Goal: Browse casually: Explore the website without a specific task or goal

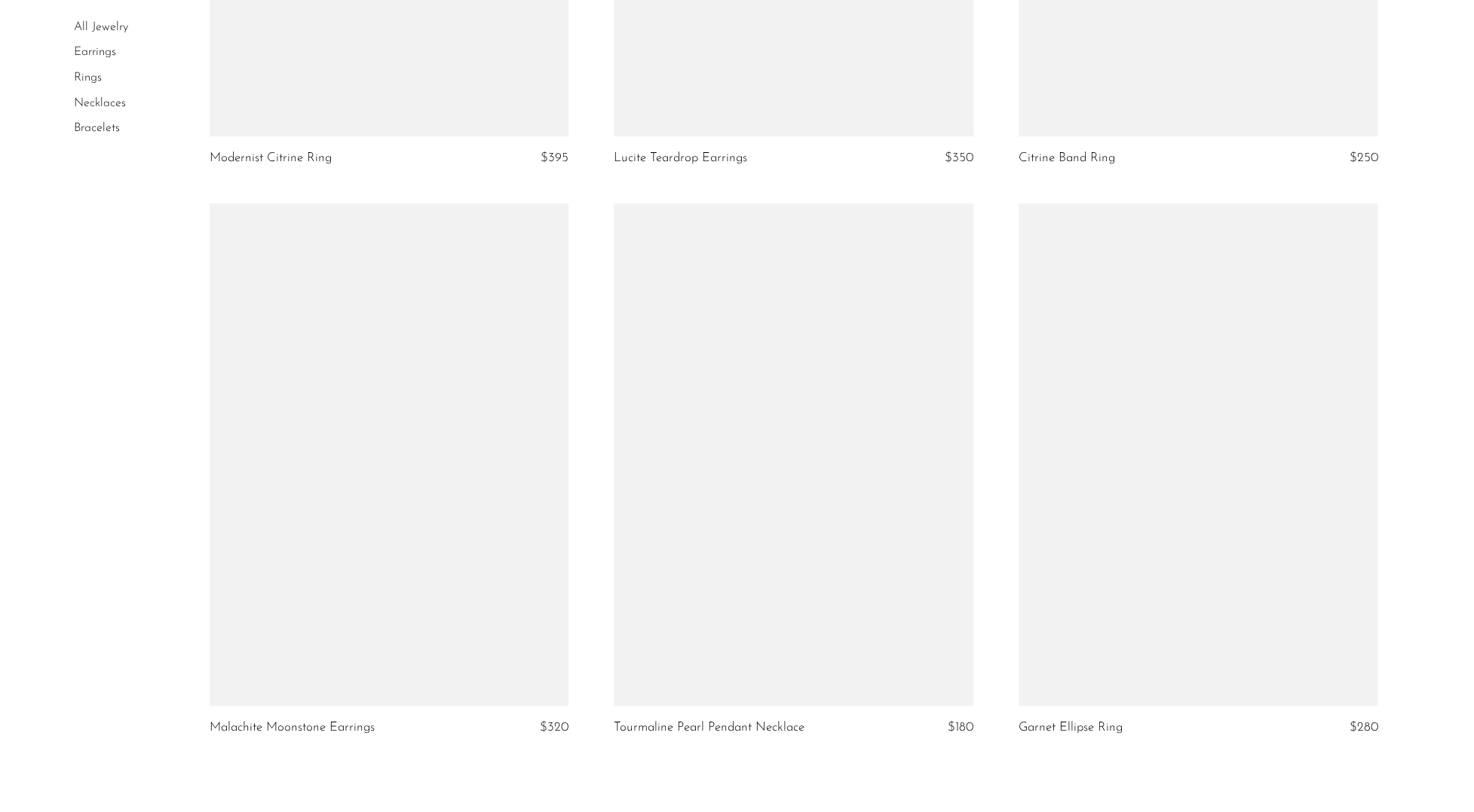
scroll to position [6505, 0]
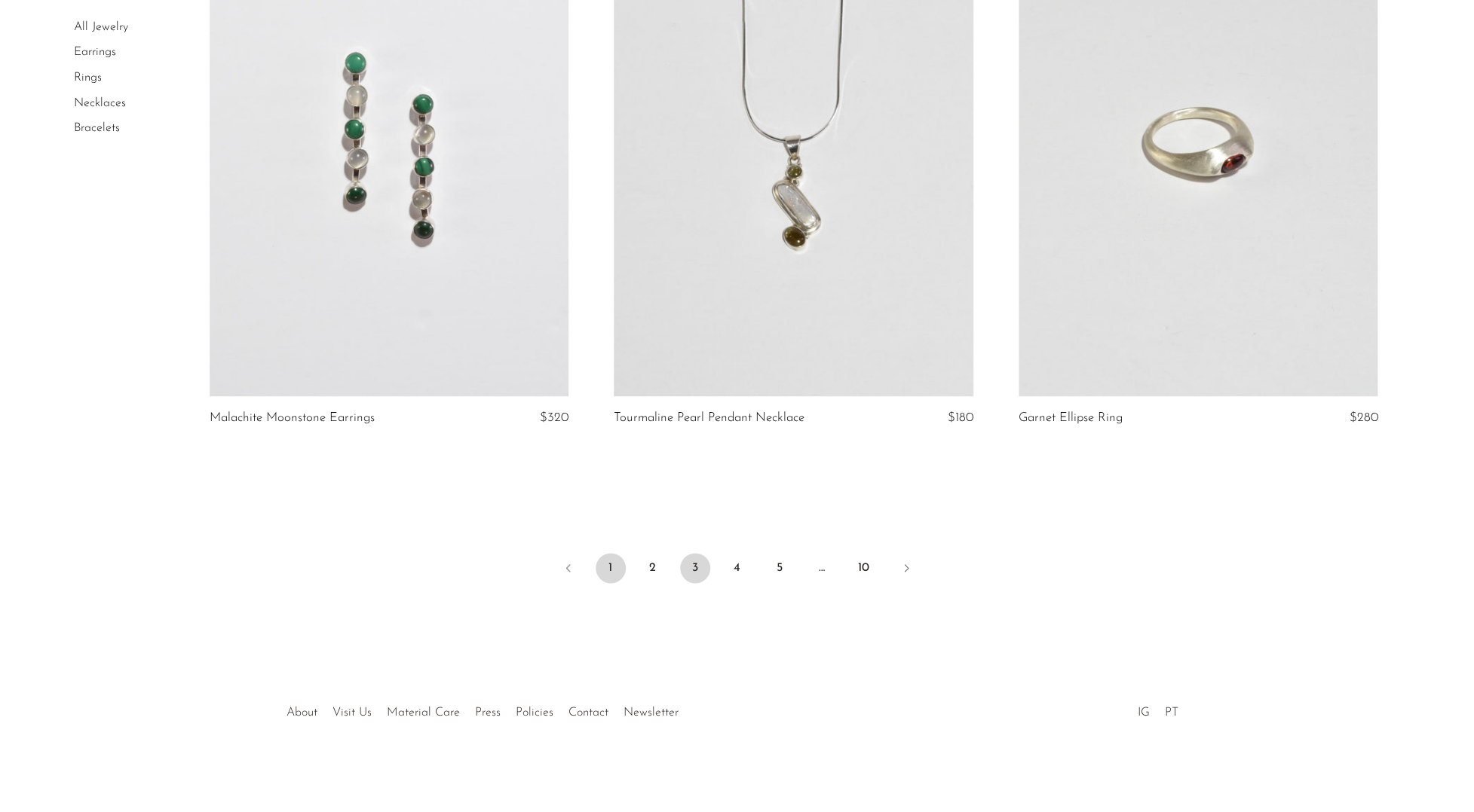
click at [605, 556] on link "1" at bounding box center [610, 568] width 30 height 30
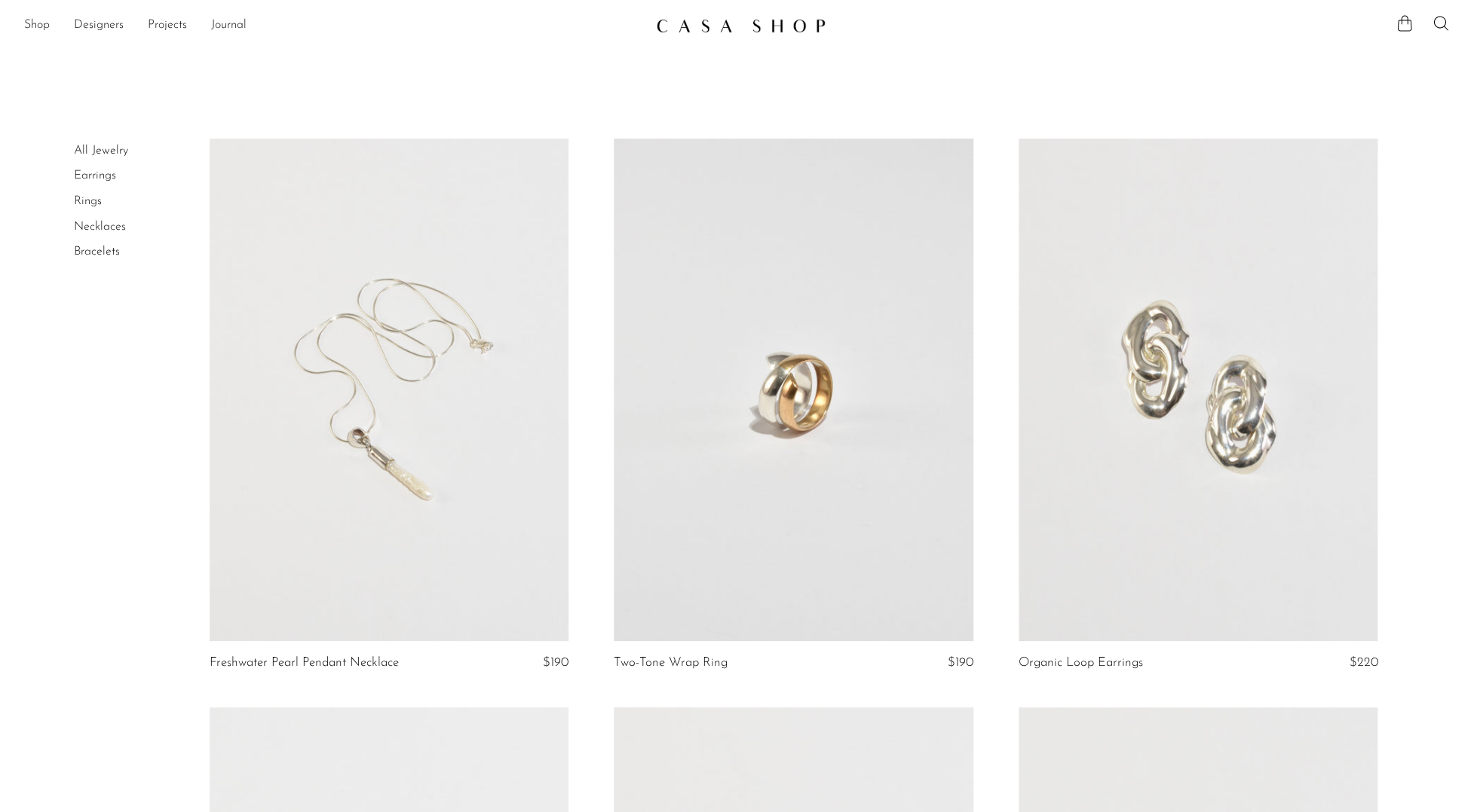
click at [97, 200] on link "Rings" at bounding box center [88, 200] width 28 height 12
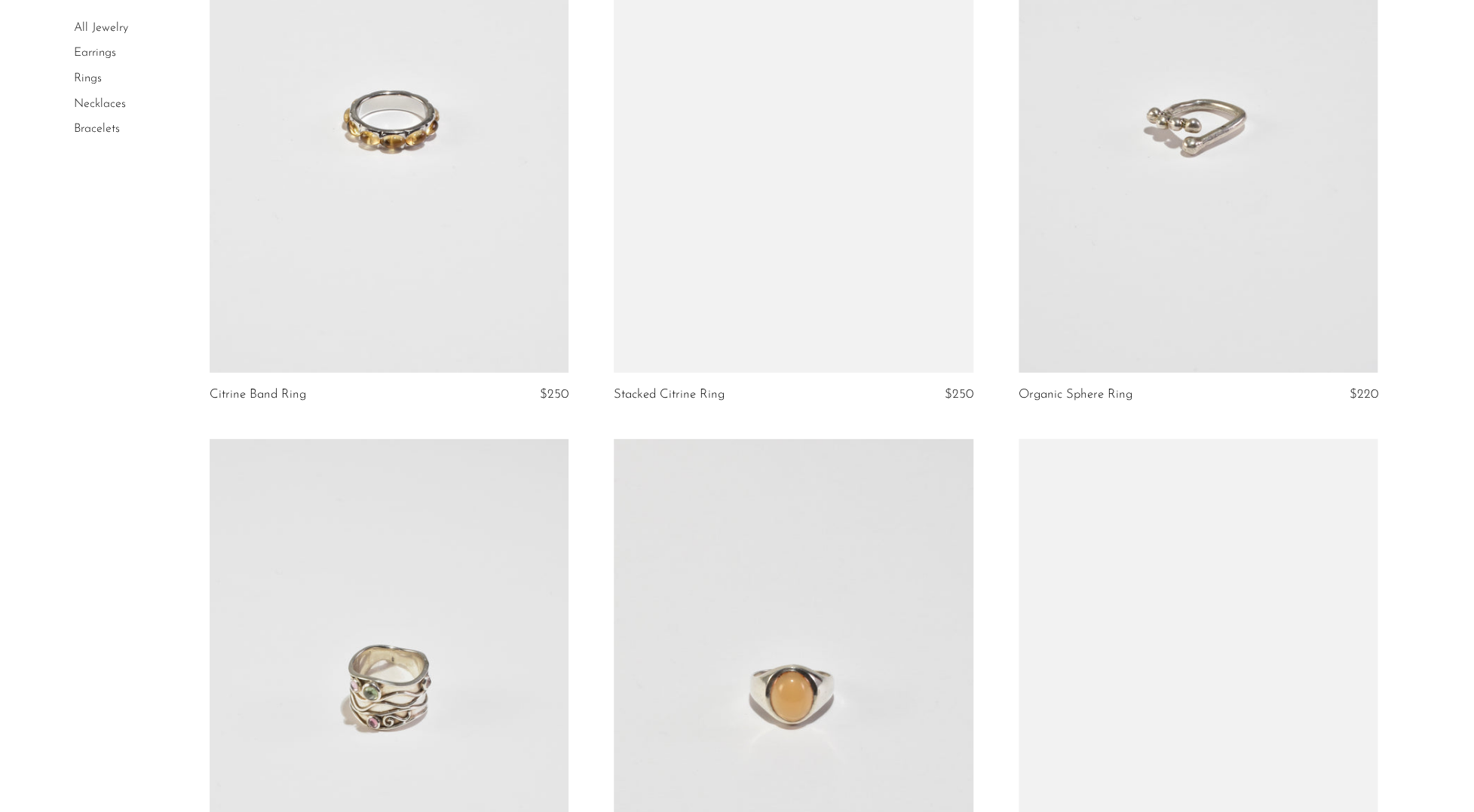
scroll to position [5159, 0]
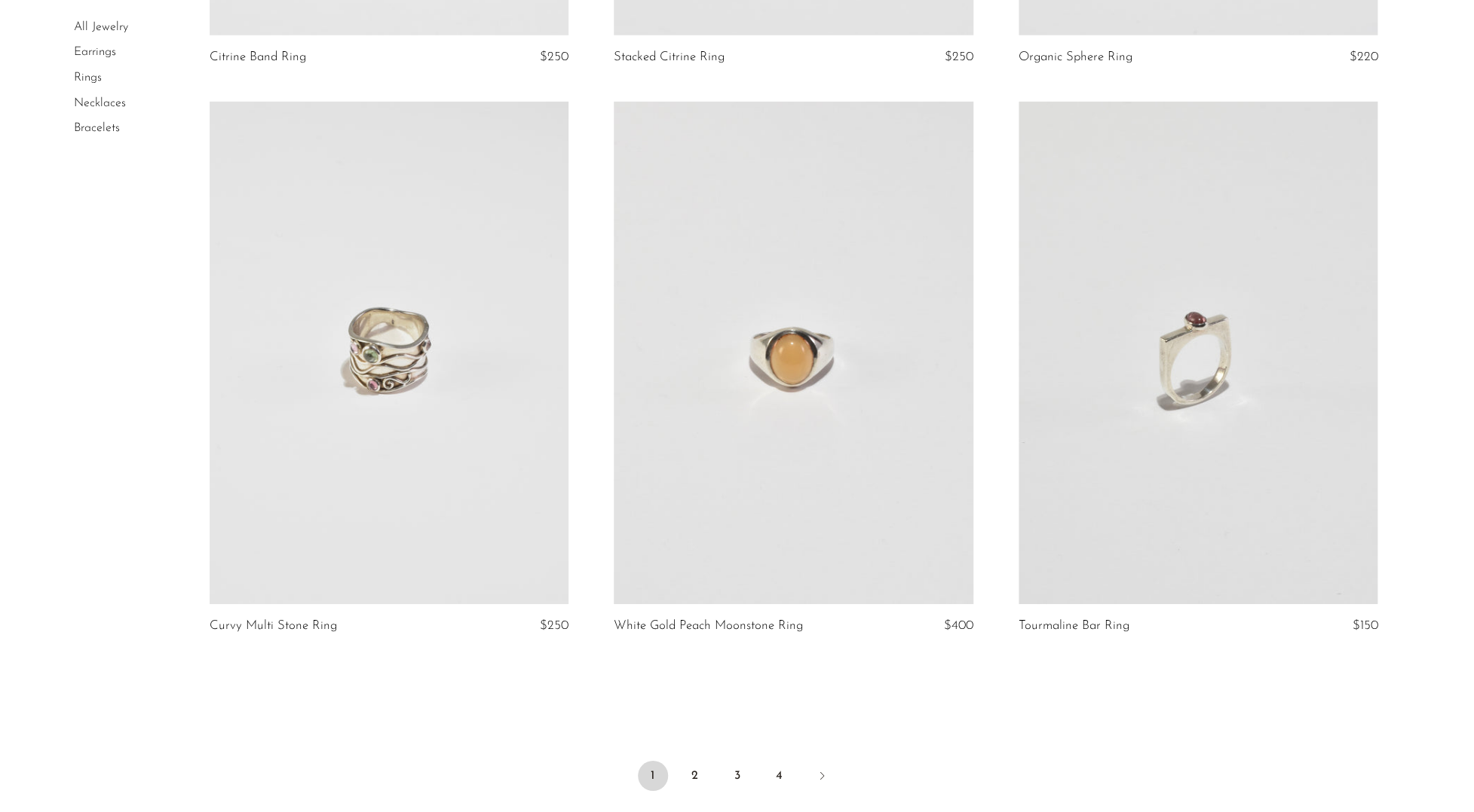
click at [703, 789] on li "2" at bounding box center [695, 776] width 30 height 33
click at [701, 778] on link "2" at bounding box center [695, 775] width 30 height 30
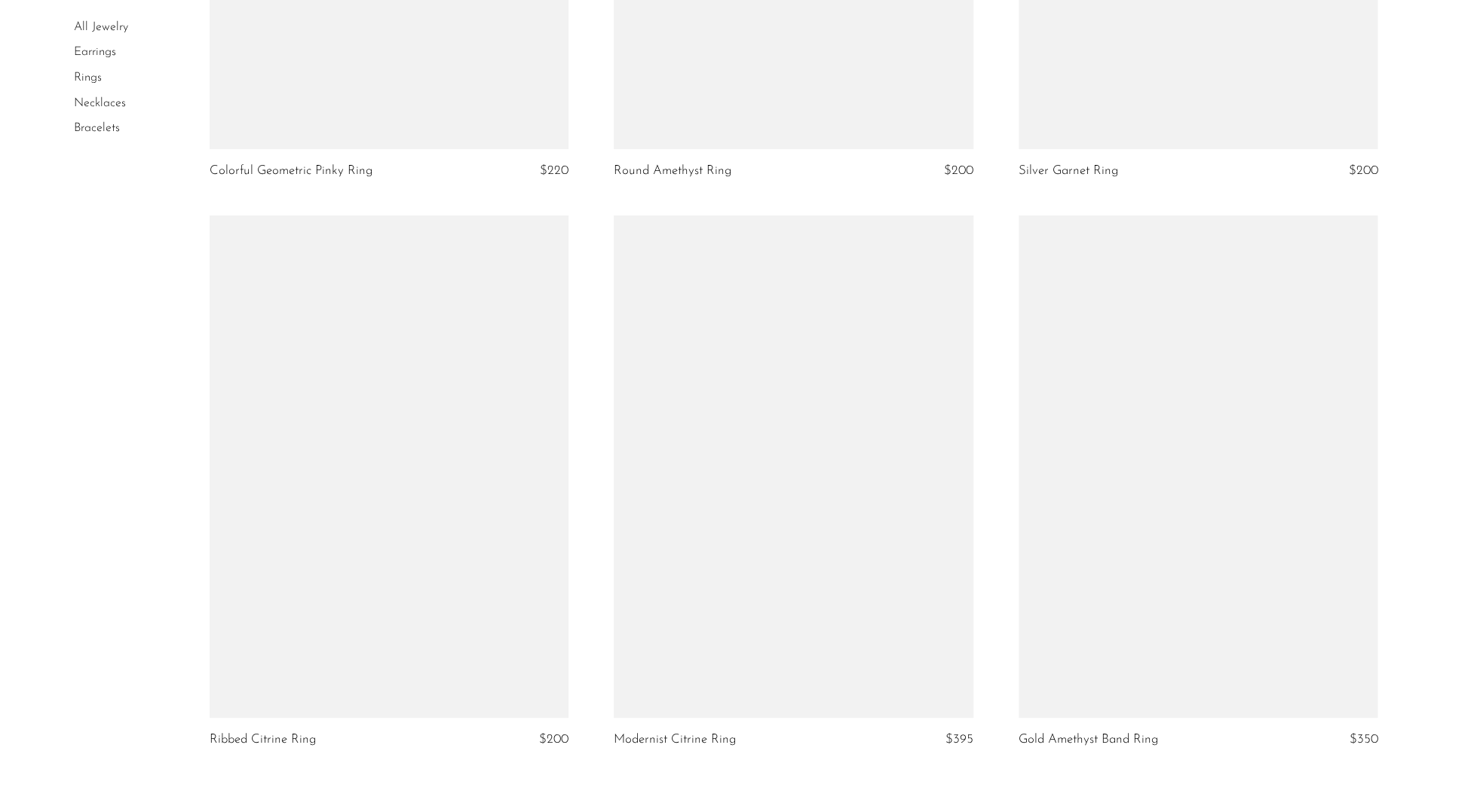
scroll to position [5786, 0]
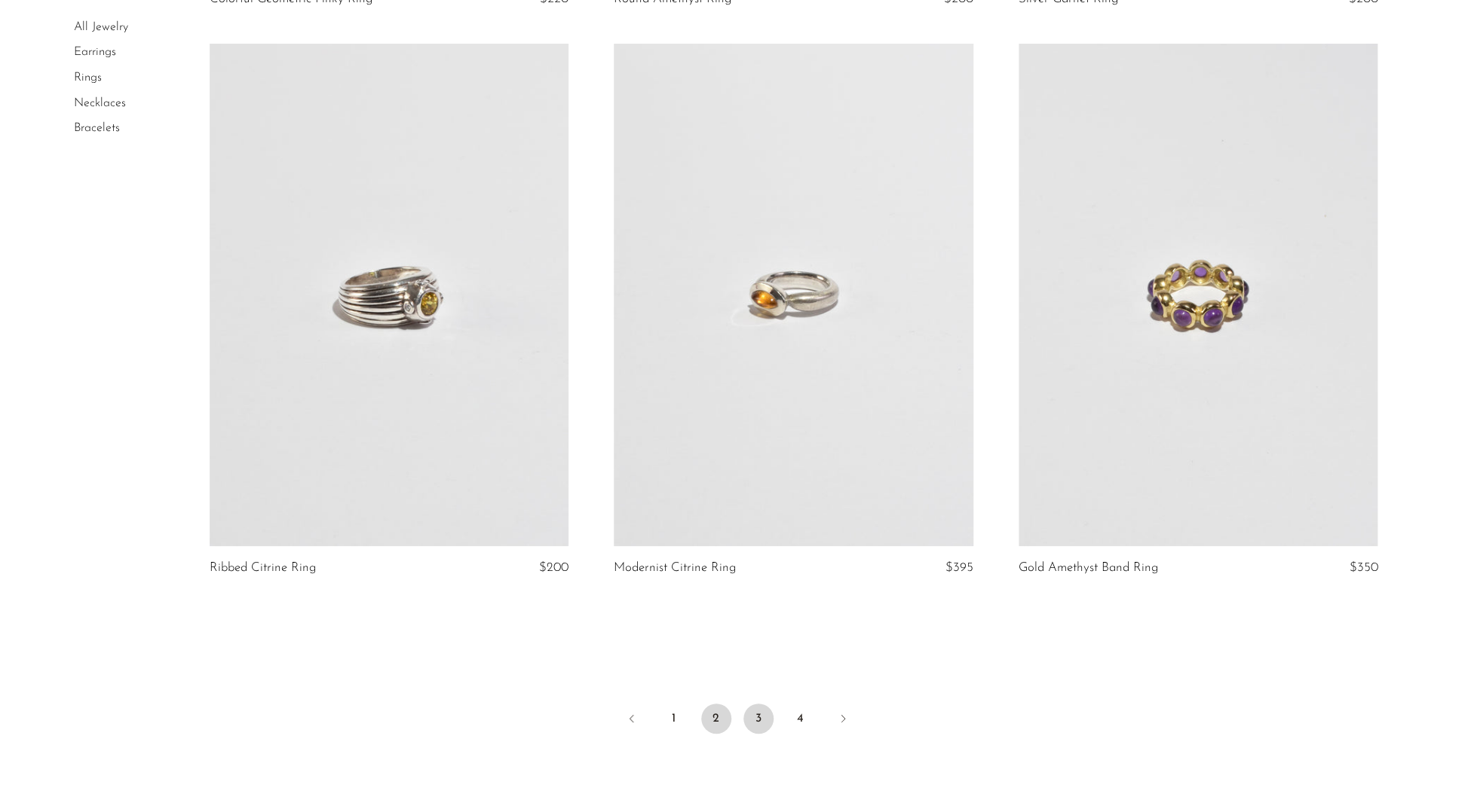
click at [757, 729] on link "3" at bounding box center [758, 718] width 30 height 30
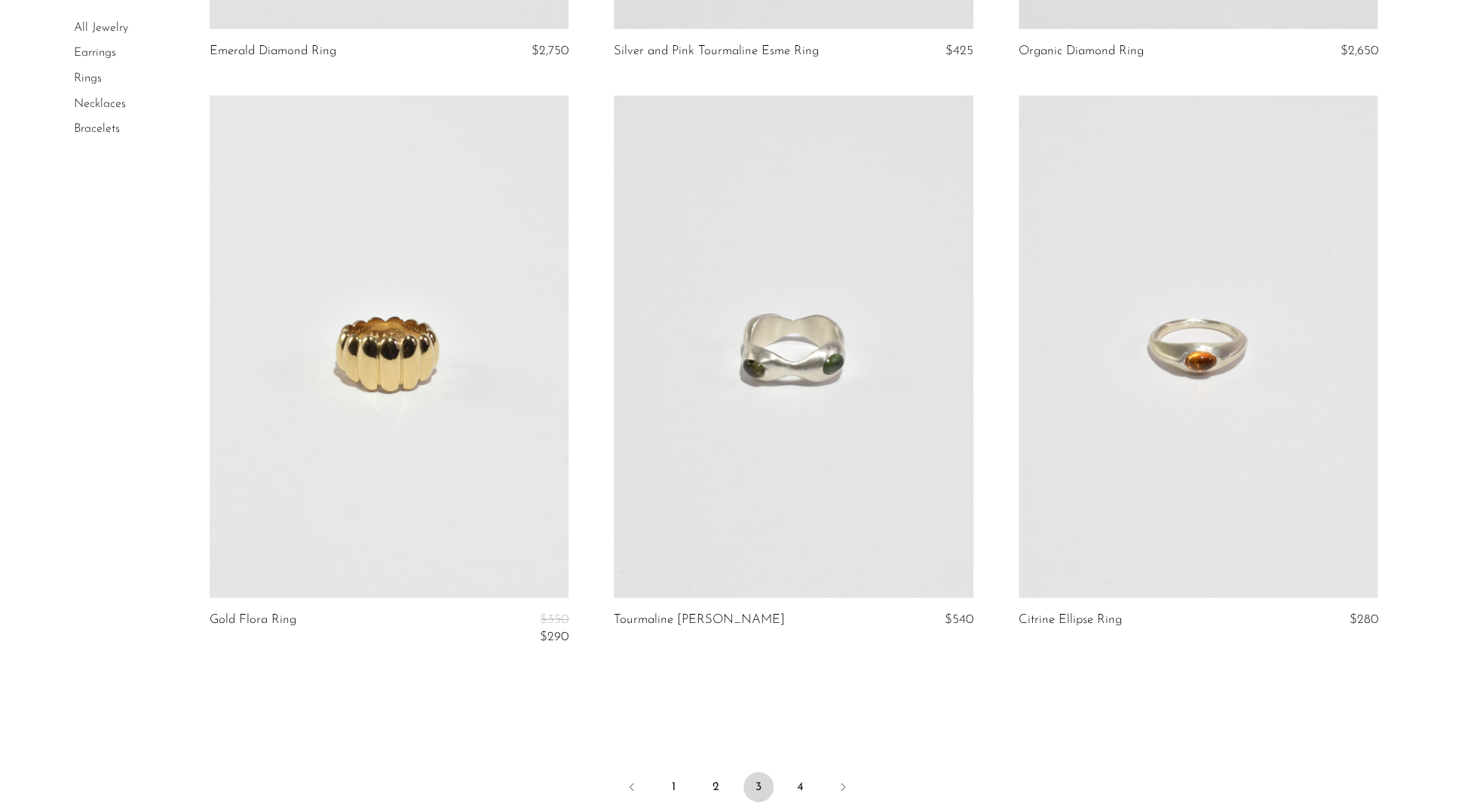
scroll to position [1796, 0]
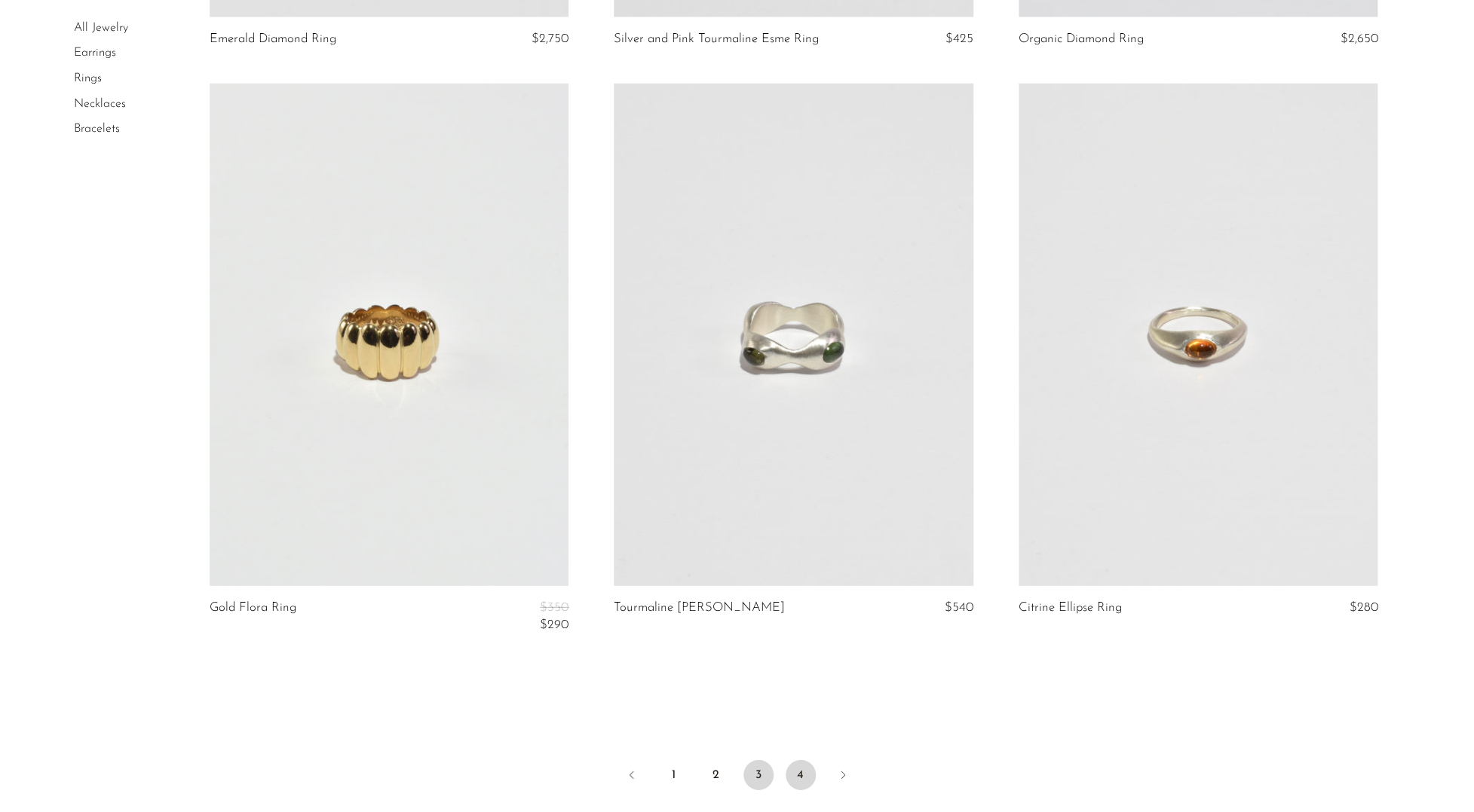
click at [789, 776] on link "4" at bounding box center [800, 775] width 30 height 30
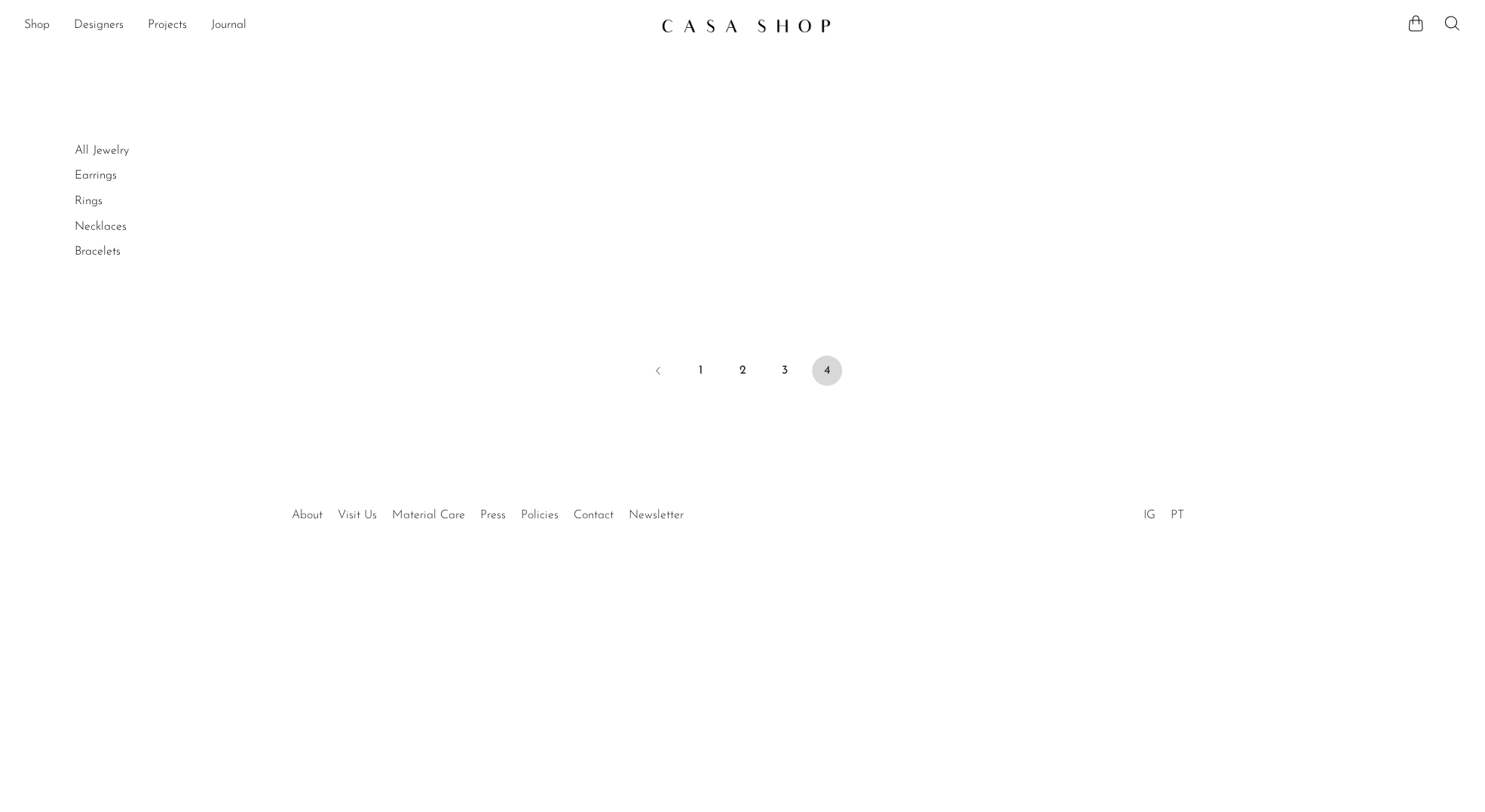
click at [94, 251] on link "Bracelets" at bounding box center [97, 251] width 46 height 12
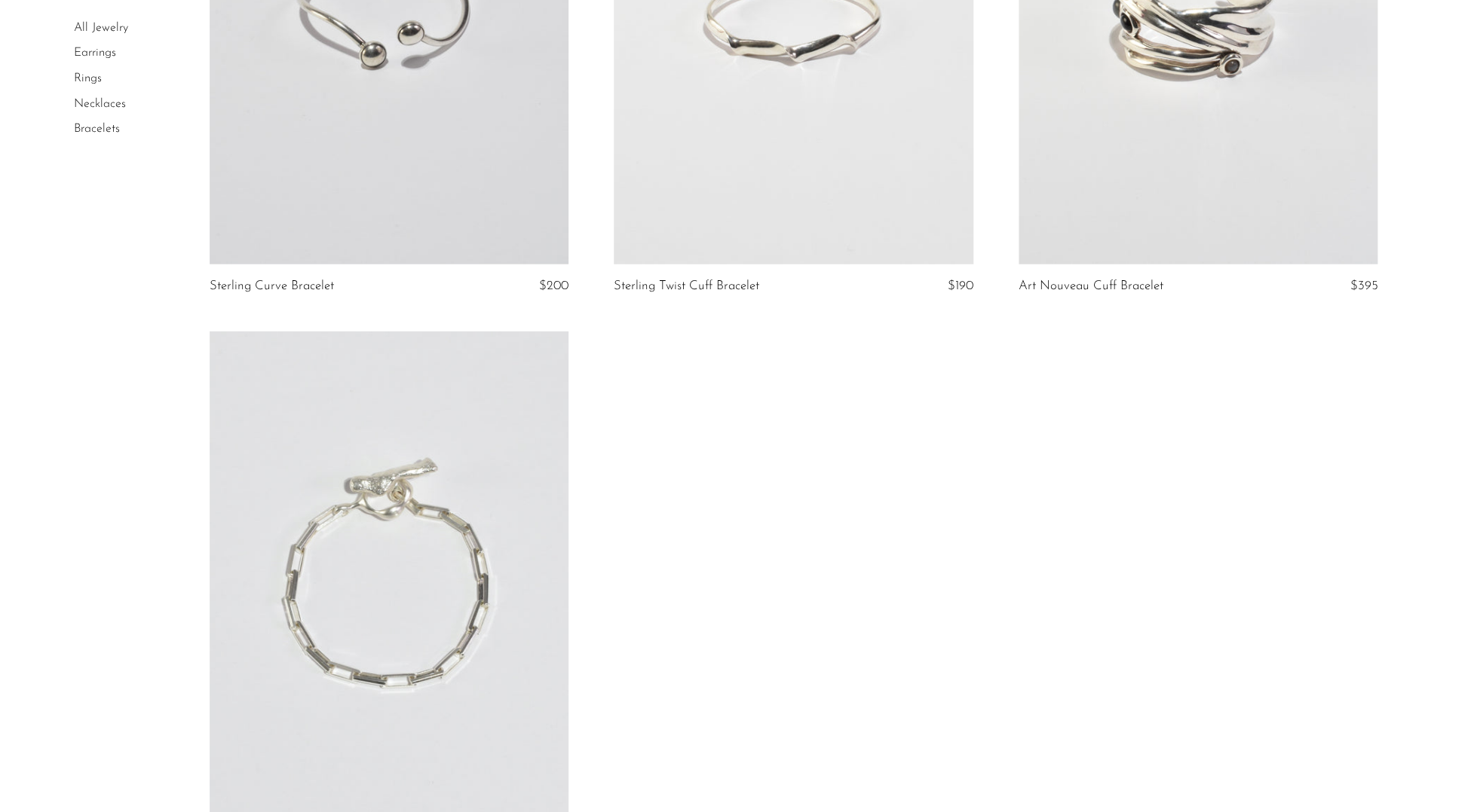
scroll to position [1958, 0]
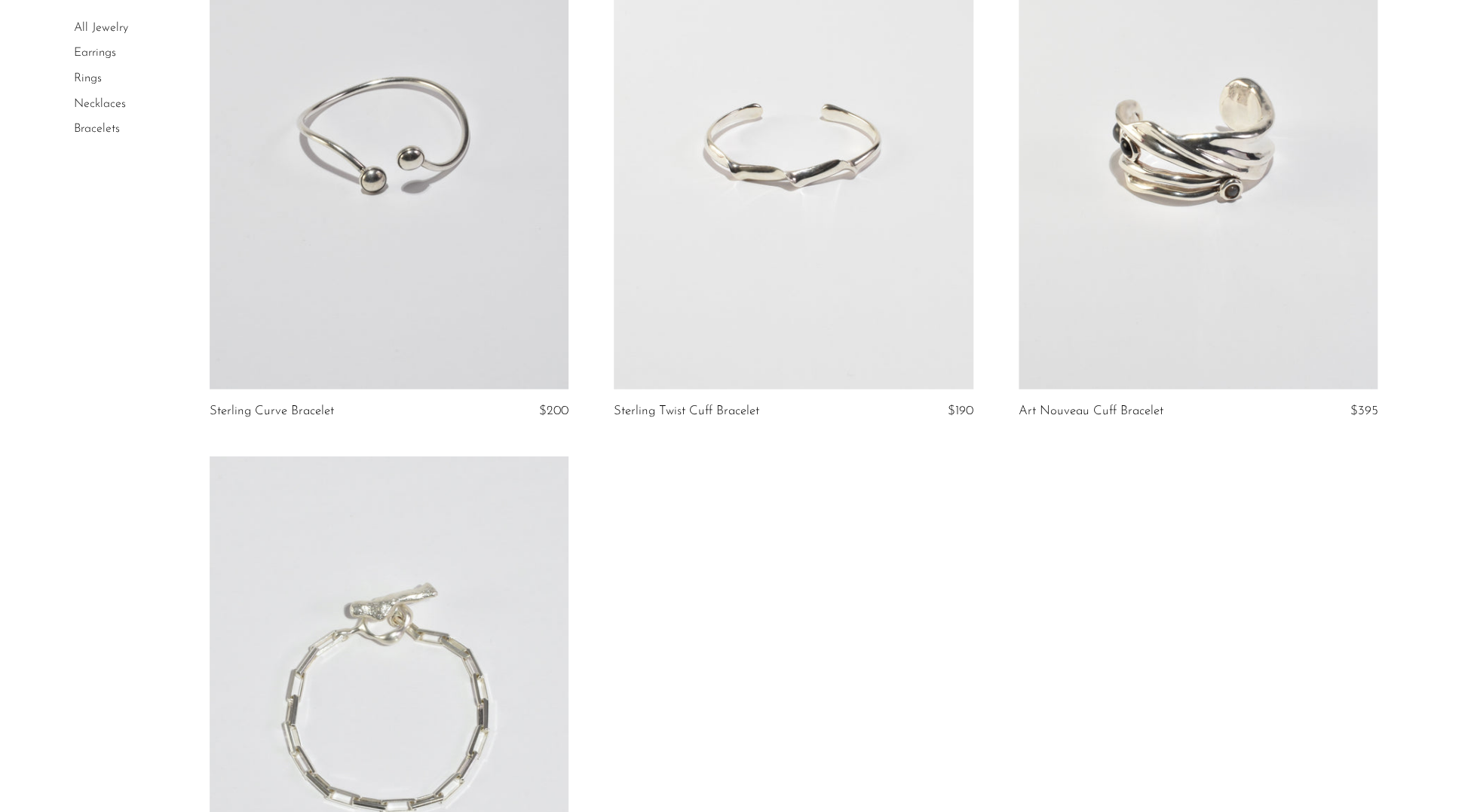
click at [765, 310] on link at bounding box center [793, 138] width 359 height 503
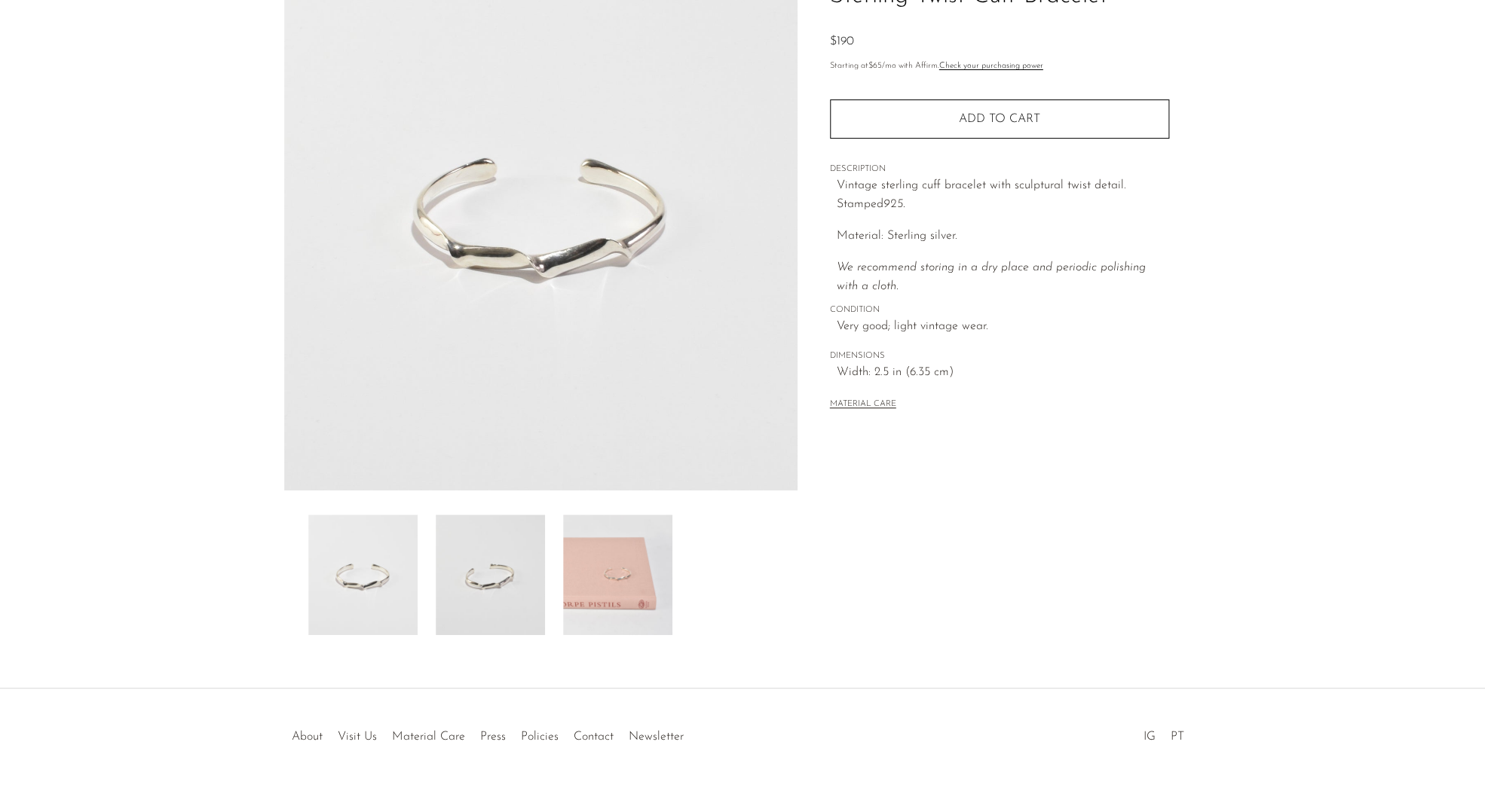
scroll to position [144, 0]
click at [630, 576] on img at bounding box center [617, 574] width 110 height 121
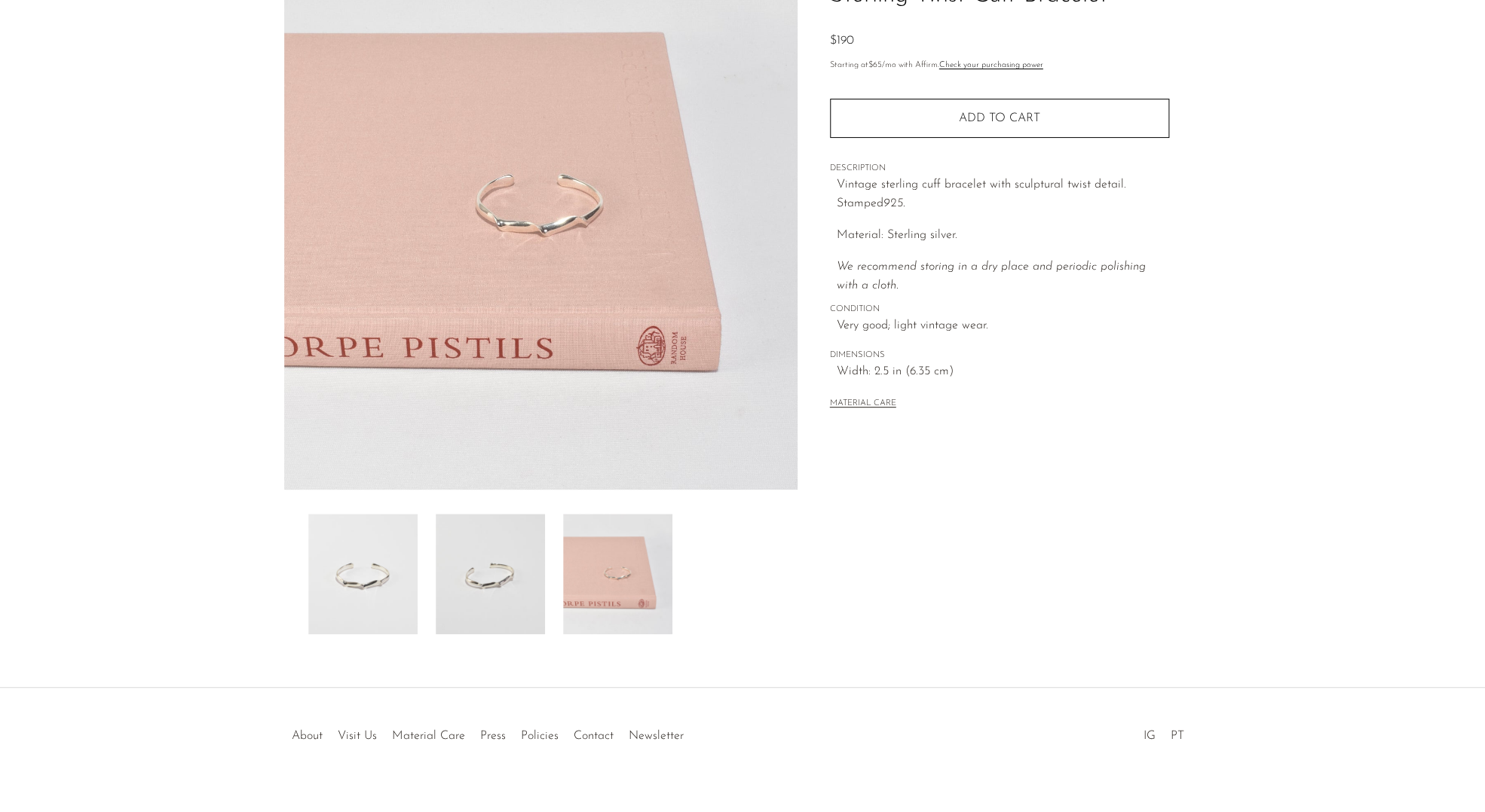
click at [364, 571] on img at bounding box center [363, 574] width 110 height 121
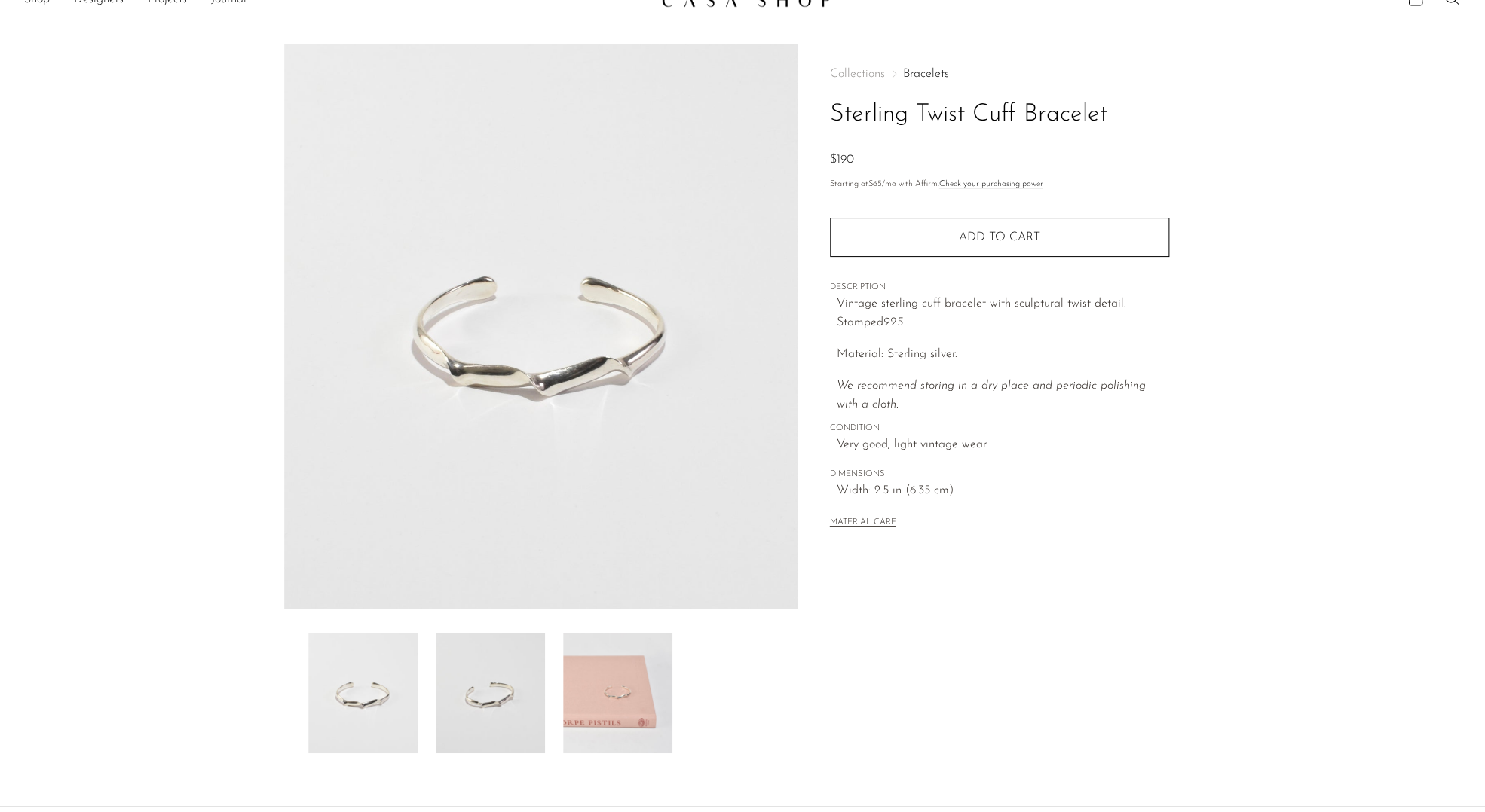
scroll to position [0, 0]
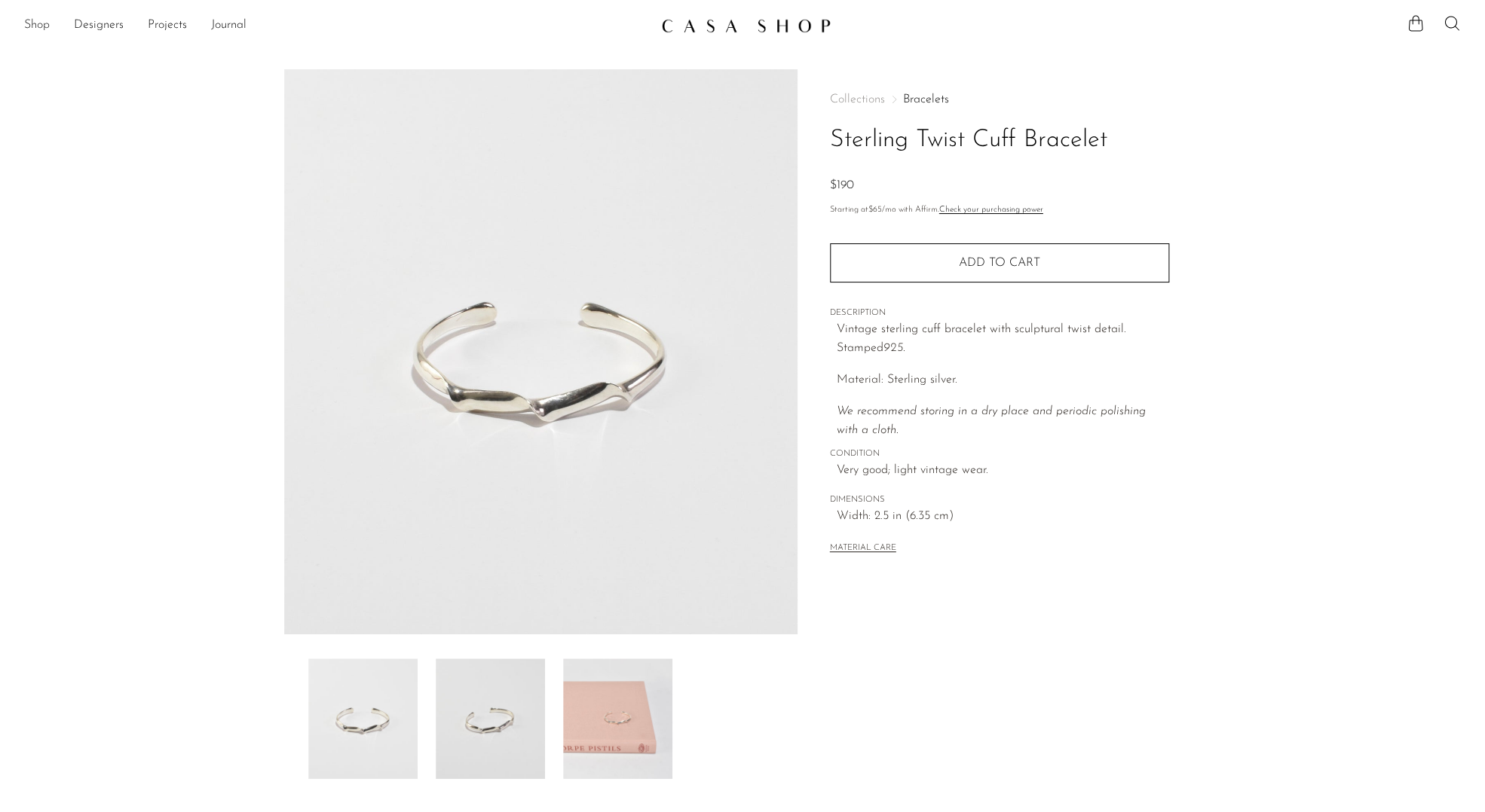
click at [42, 26] on link "Shop" at bounding box center [37, 25] width 25 height 20
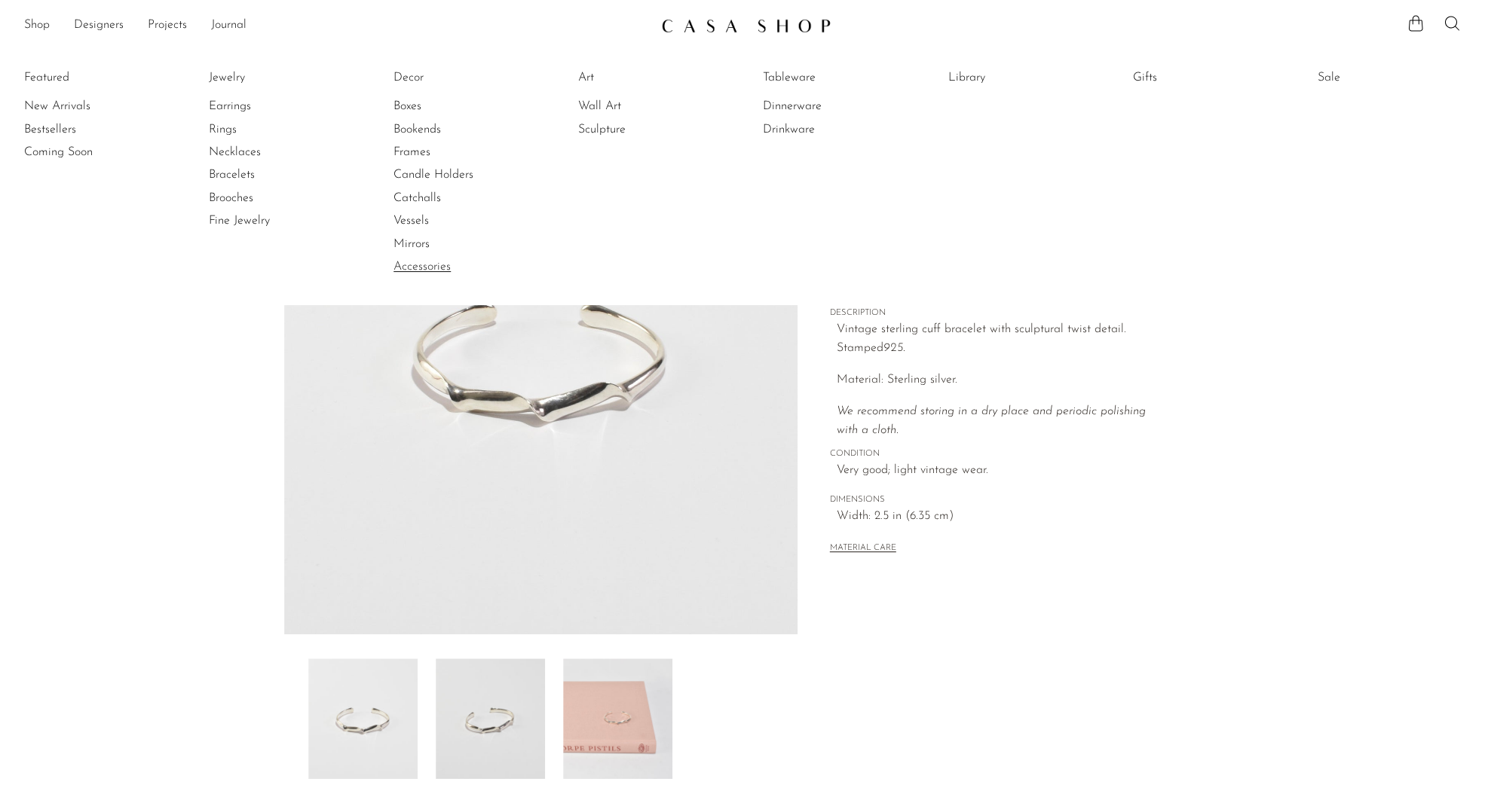
click at [419, 265] on link "Accessories" at bounding box center [450, 267] width 113 height 17
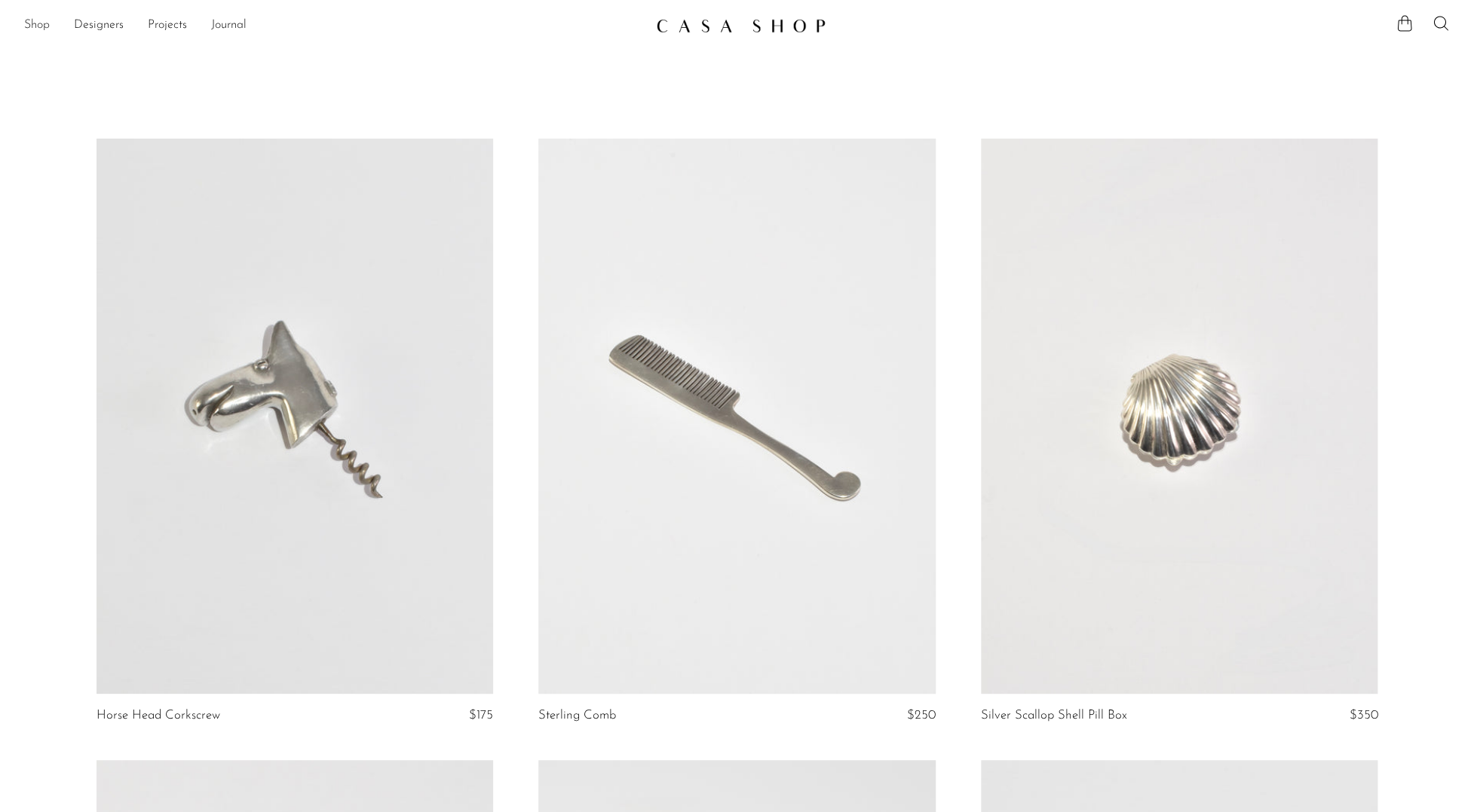
click at [42, 22] on link "Shop" at bounding box center [37, 25] width 25 height 20
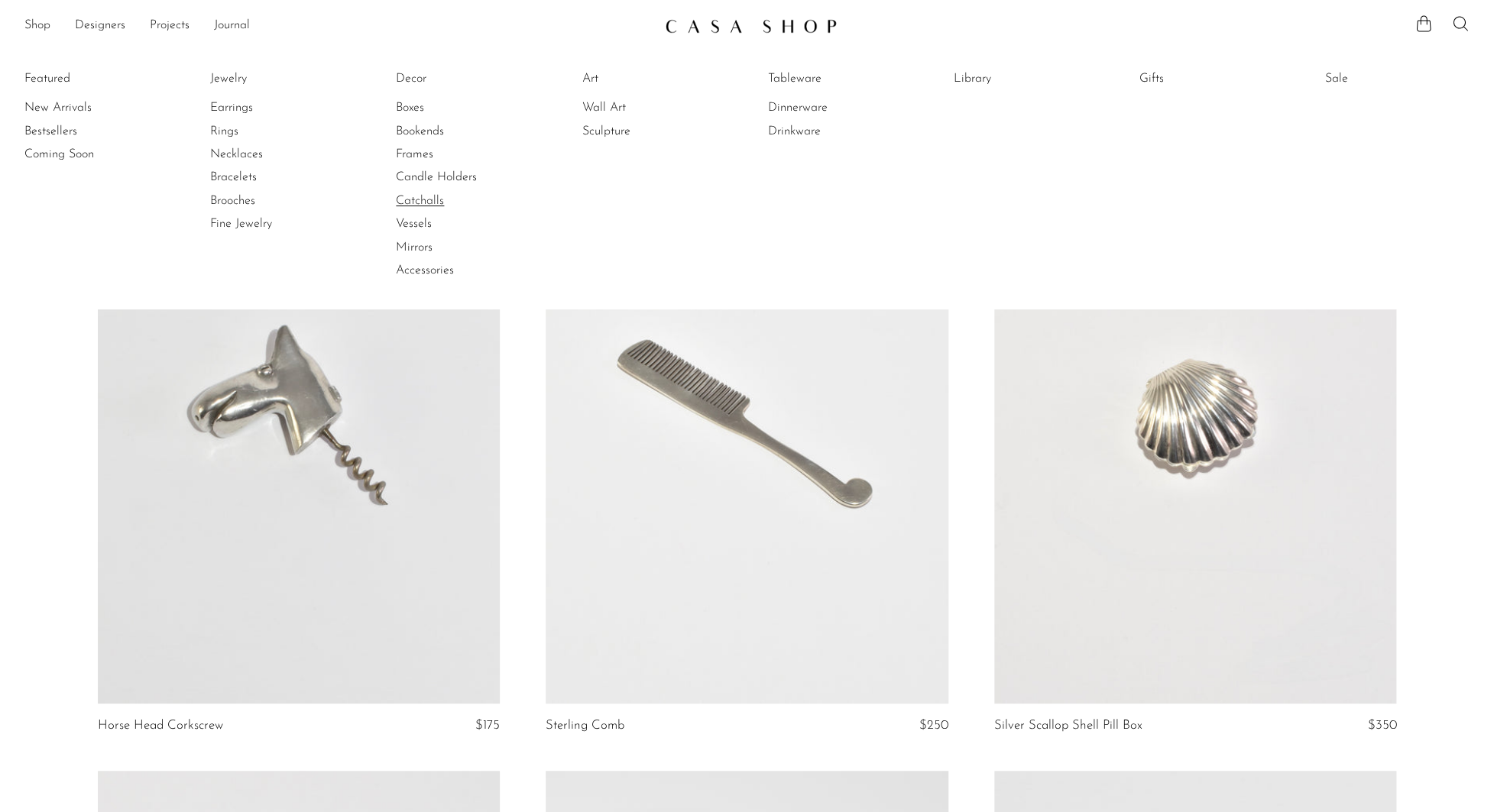
click at [433, 197] on link "Catchalls" at bounding box center [453, 201] width 115 height 17
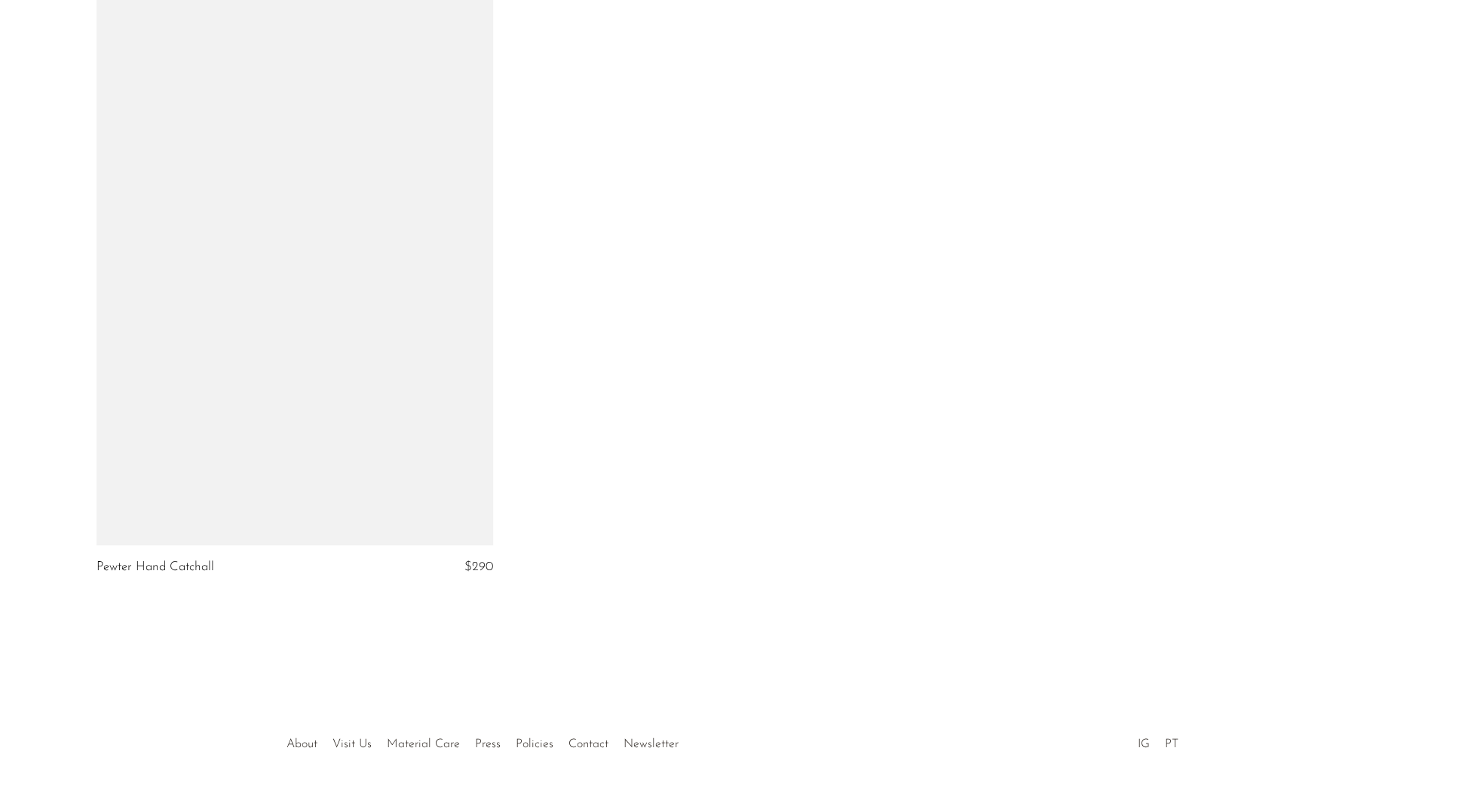
scroll to position [2668, 0]
